Goal: Find specific page/section: Find specific page/section

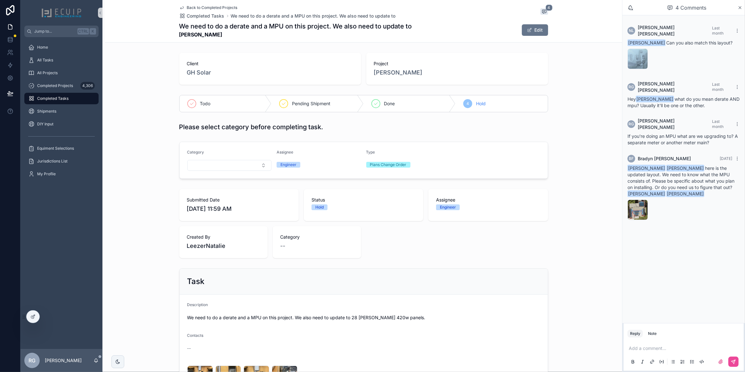
scroll to position [118, 0]
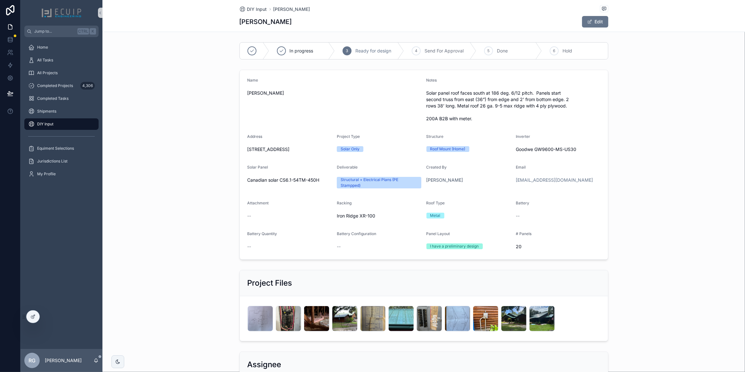
click at [61, 124] on div "DIY Input" at bounding box center [61, 124] width 67 height 10
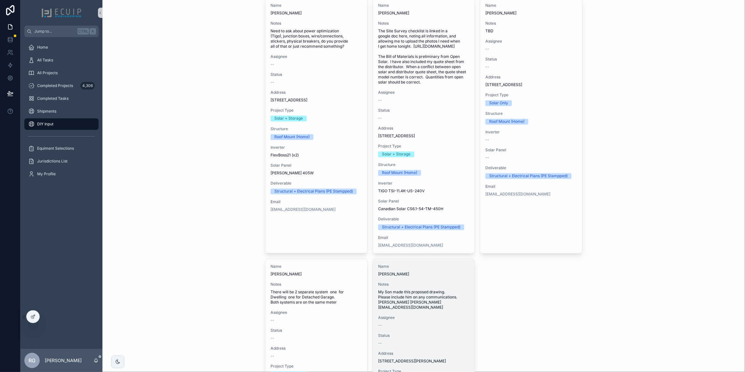
scroll to position [1396, 0]
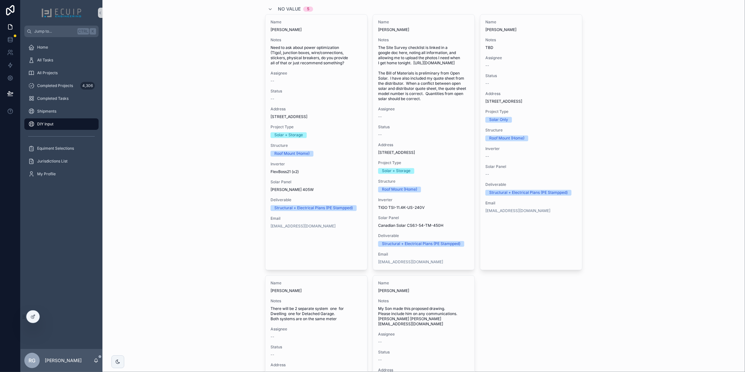
click at [637, 165] on div "DIY Input DIY Inputs Add DIY Input Todo 1 Name [PERSON_NAME] Notes I currently …" at bounding box center [423, 186] width 642 height 372
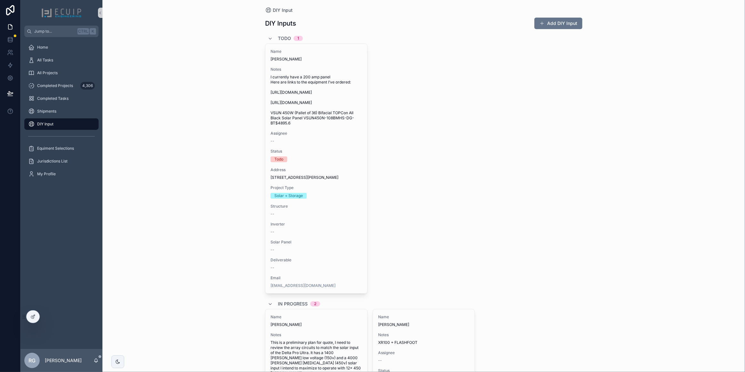
scroll to position [0, 0]
